Goal: Task Accomplishment & Management: Complete application form

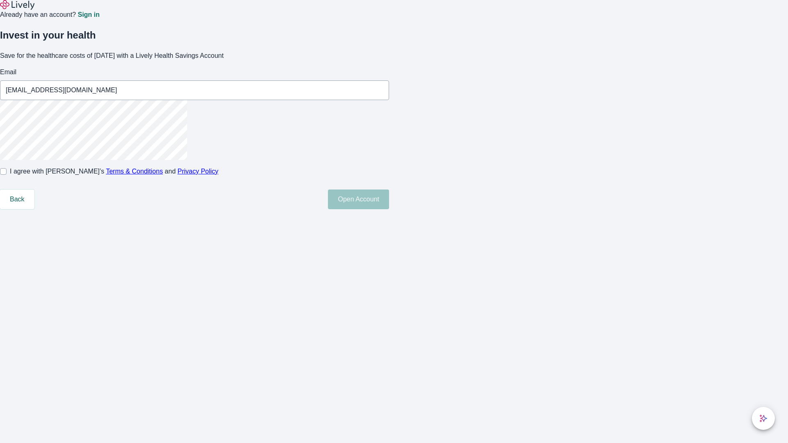
click at [7, 175] on input "I agree with Lively’s Terms & Conditions and Privacy Policy" at bounding box center [3, 171] width 7 height 7
checkbox input "true"
click at [389, 209] on button "Open Account" at bounding box center [358, 200] width 61 height 20
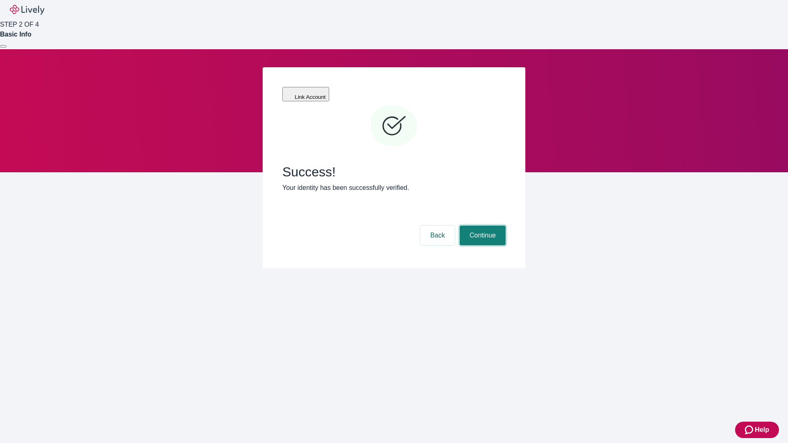
click at [481, 226] on button "Continue" at bounding box center [483, 236] width 46 height 20
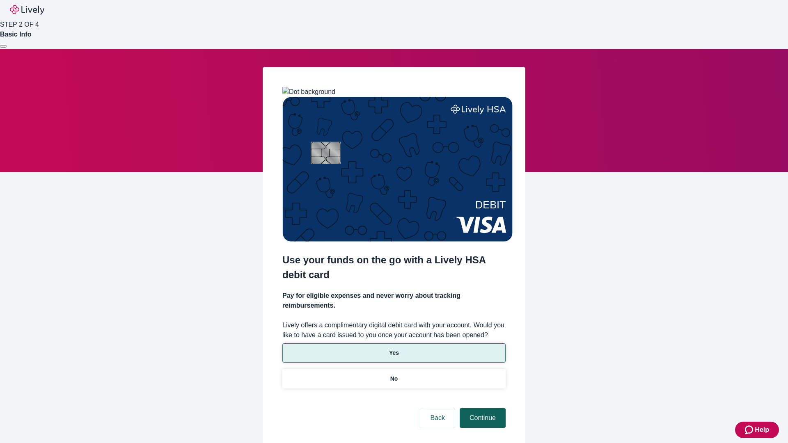
click at [394, 349] on p "Yes" at bounding box center [394, 353] width 10 height 9
click at [481, 408] on button "Continue" at bounding box center [483, 418] width 46 height 20
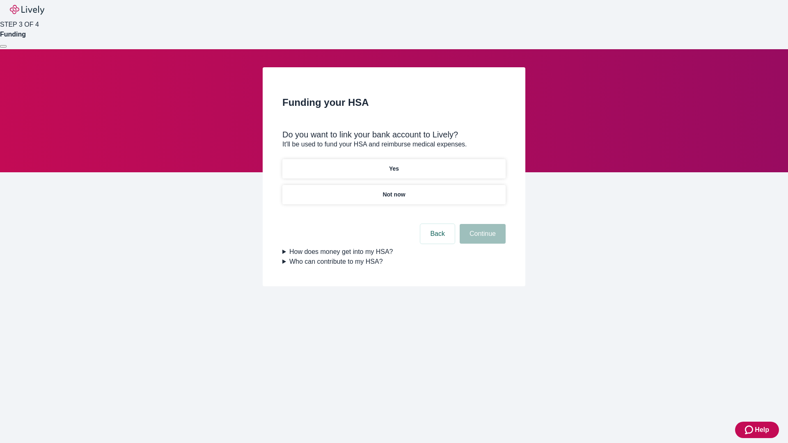
click at [394, 190] on p "Not now" at bounding box center [394, 194] width 23 height 9
click at [481, 239] on button "Continue" at bounding box center [483, 234] width 46 height 20
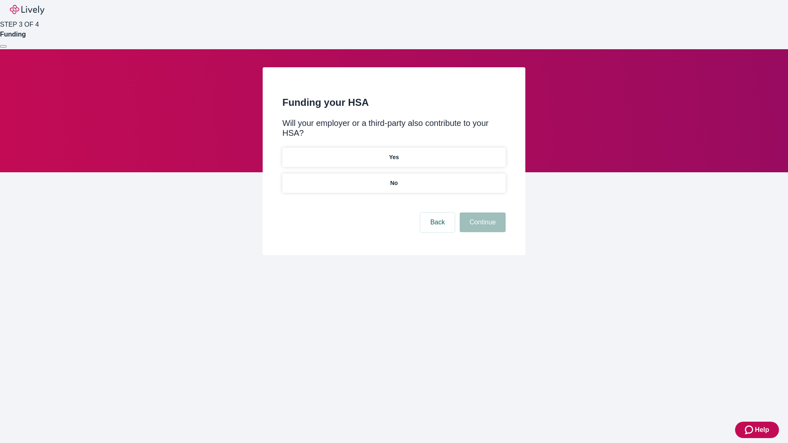
click at [394, 179] on p "No" at bounding box center [394, 183] width 8 height 9
click at [481, 213] on button "Continue" at bounding box center [483, 223] width 46 height 20
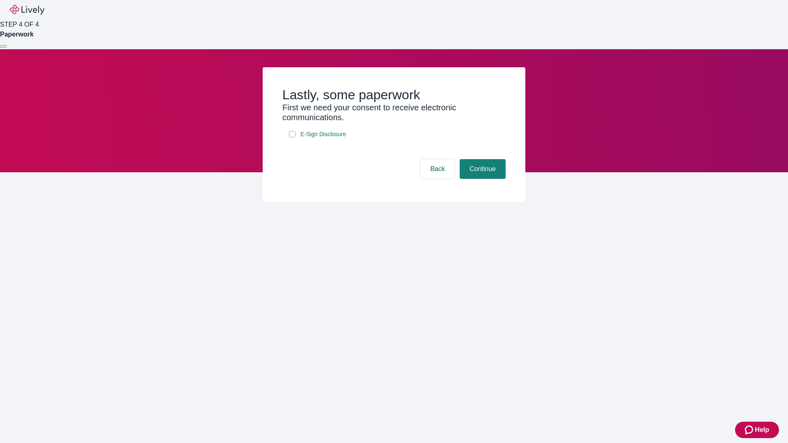
click at [292, 137] on input "E-Sign Disclosure" at bounding box center [292, 134] width 7 height 7
checkbox input "true"
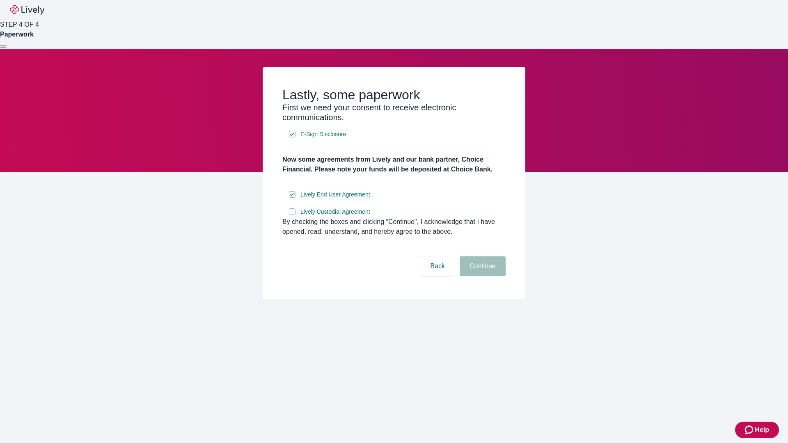
click at [292, 215] on input "Lively Custodial Agreement" at bounding box center [292, 211] width 7 height 7
checkbox input "true"
click at [481, 276] on button "Continue" at bounding box center [483, 267] width 46 height 20
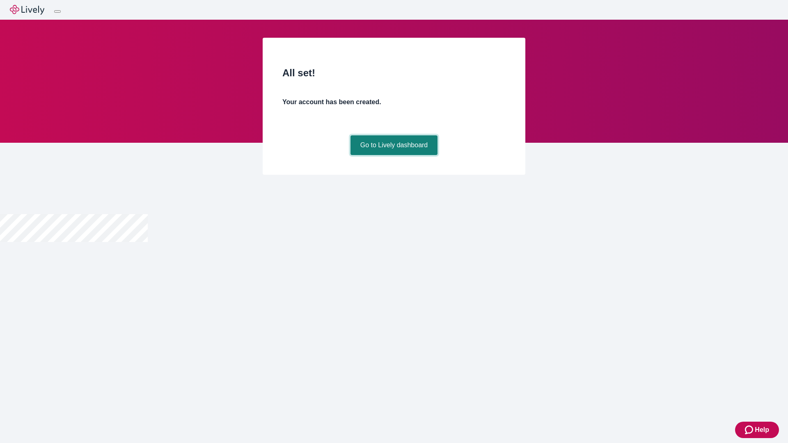
click at [394, 155] on link "Go to Lively dashboard" at bounding box center [394, 145] width 87 height 20
